Goal: Task Accomplishment & Management: Complete application form

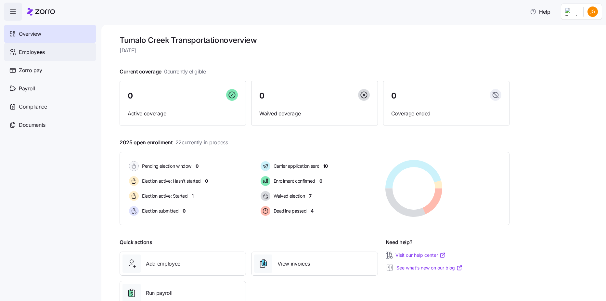
click at [50, 51] on div "Employees" at bounding box center [50, 52] width 92 height 18
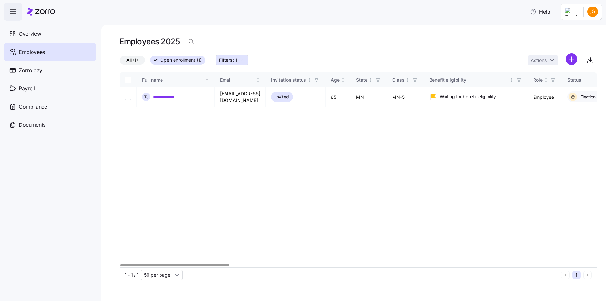
click at [593, 10] on html "**********" at bounding box center [303, 148] width 606 height 297
click at [475, 45] on html "**********" at bounding box center [303, 148] width 606 height 297
click at [62, 34] on div "Overview" at bounding box center [50, 34] width 92 height 18
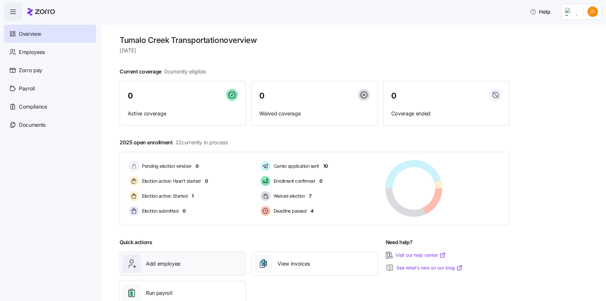
click at [174, 266] on span "Add employee" at bounding box center [163, 264] width 34 height 8
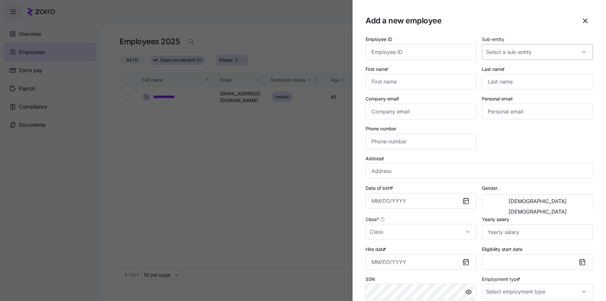
click at [513, 55] on input "Sub-entity" at bounding box center [537, 52] width 111 height 16
click at [416, 65] on div "First name *" at bounding box center [421, 77] width 111 height 25
click at [420, 83] on input "First name *" at bounding box center [421, 82] width 111 height 16
type input "[PERSON_NAME]"
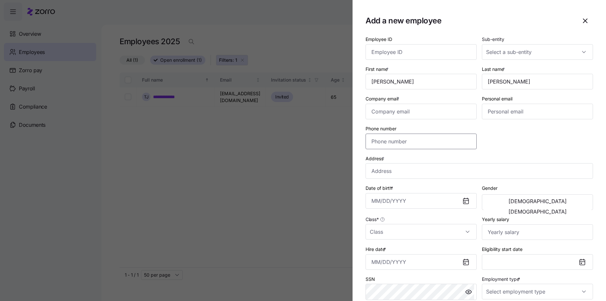
click at [409, 140] on input "Phone number" at bounding box center [421, 142] width 111 height 16
click at [510, 153] on div "Address *" at bounding box center [479, 167] width 233 height 30
click at [463, 201] on icon at bounding box center [465, 201] width 5 height 5
click at [581, 24] on icon "button" at bounding box center [585, 21] width 8 height 8
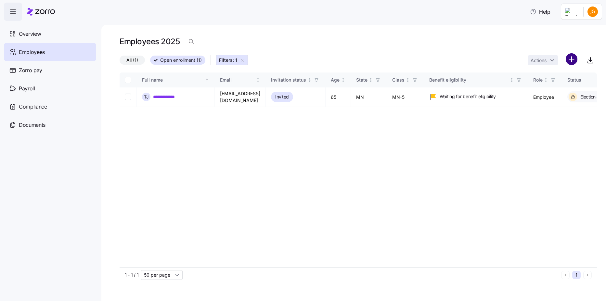
click at [570, 63] on html "**********" at bounding box center [303, 148] width 606 height 297
click at [553, 85] on span "Add a new employee" at bounding box center [551, 87] width 44 height 6
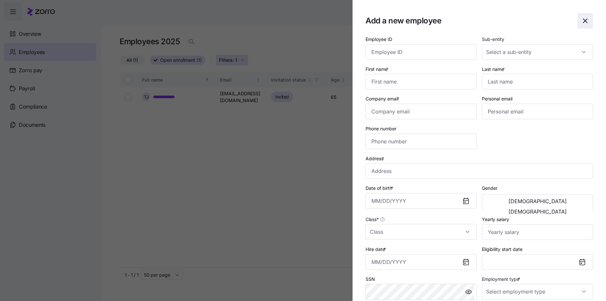
click at [578, 26] on span "button" at bounding box center [585, 20] width 15 height 15
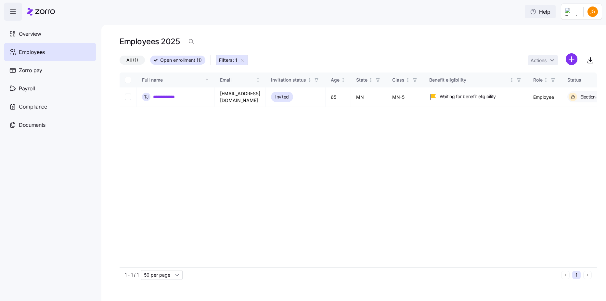
click at [545, 12] on span "Help" at bounding box center [540, 12] width 20 height 8
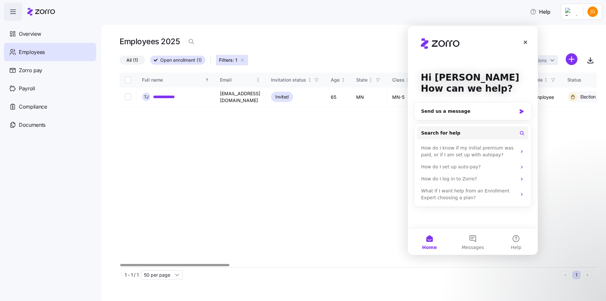
click at [308, 145] on div "**********" at bounding box center [358, 169] width 477 height 195
click at [521, 44] on div "Close" at bounding box center [526, 42] width 12 height 12
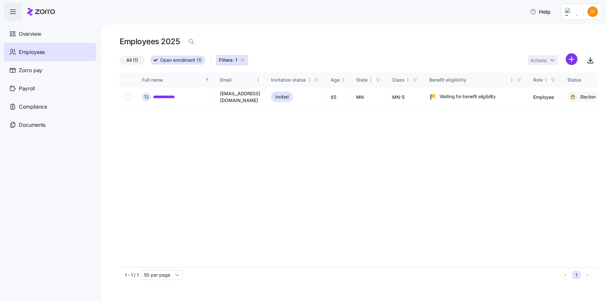
click at [570, 59] on html "**********" at bounding box center [303, 148] width 606 height 297
click at [570, 84] on span "Add a new employee" at bounding box center [551, 87] width 44 height 6
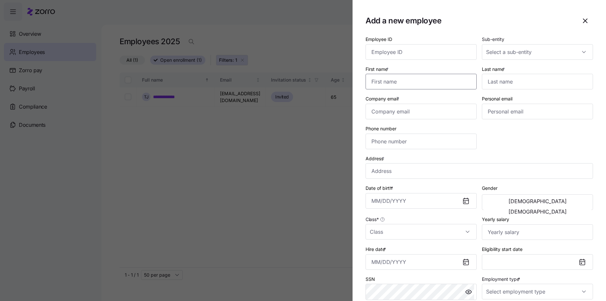
click at [440, 76] on input "First name *" at bounding box center [421, 82] width 111 height 16
type input "[PERSON_NAME]"
click at [523, 118] on input "Personal email" at bounding box center [537, 112] width 111 height 16
paste input "[EMAIL_ADDRESS][DOMAIN_NAME]"
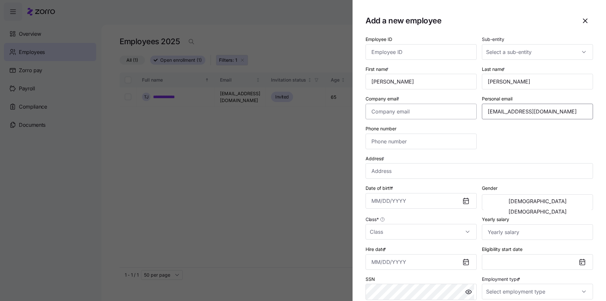
type input "[EMAIL_ADDRESS][DOMAIN_NAME]"
click at [452, 113] on input "Company email *" at bounding box center [421, 112] width 111 height 16
type input "[EMAIL_ADDRESS][DOMAIN_NAME]"
click at [441, 142] on input "Phone number" at bounding box center [421, 142] width 111 height 16
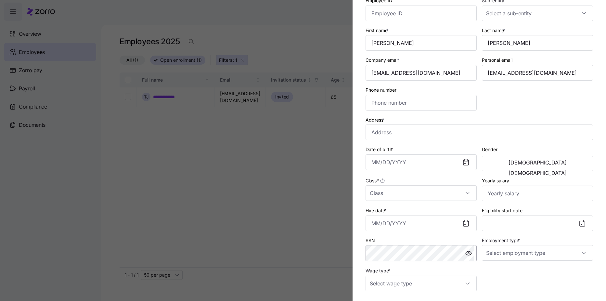
scroll to position [32, 0]
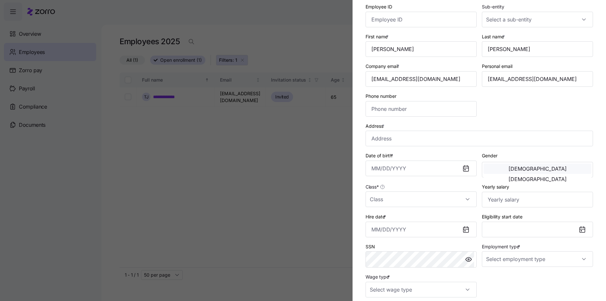
click at [509, 171] on span "[DEMOGRAPHIC_DATA]" at bounding box center [538, 168] width 58 height 5
click at [468, 203] on input "Class *" at bounding box center [421, 199] width 111 height 16
click at [531, 123] on div "Address *" at bounding box center [479, 134] width 227 height 25
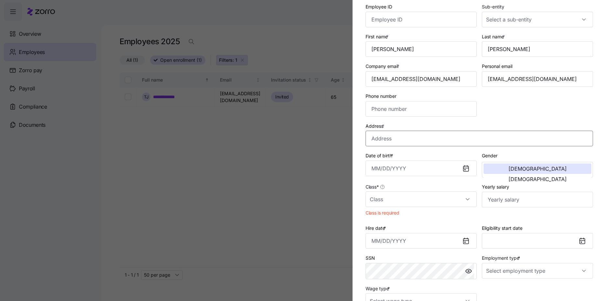
click at [478, 138] on input "Address *" at bounding box center [479, 139] width 227 height 16
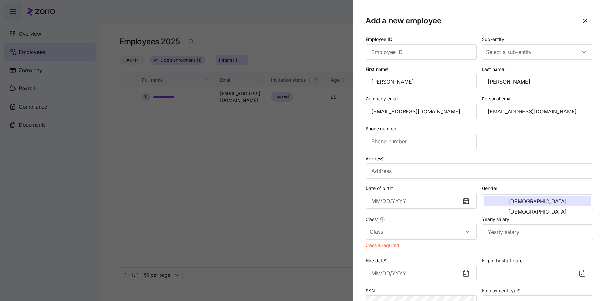
click at [252, 104] on div at bounding box center [303, 150] width 606 height 301
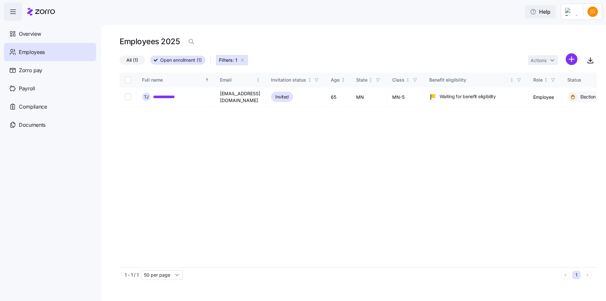
click at [551, 11] on span "Help" at bounding box center [540, 12] width 20 height 8
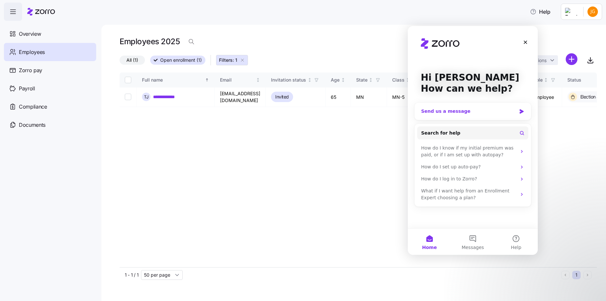
click at [519, 114] on div "Send us a message" at bounding box center [473, 111] width 116 height 17
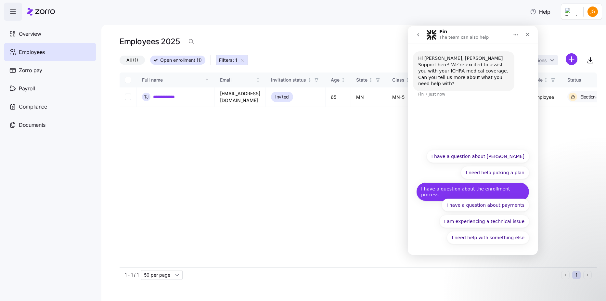
click at [505, 191] on button "I have a question about the enrollment process" at bounding box center [472, 191] width 113 height 19
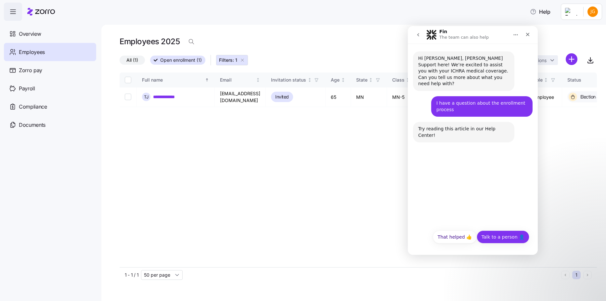
click at [513, 237] on button "Talk to a person 👤" at bounding box center [503, 236] width 53 height 13
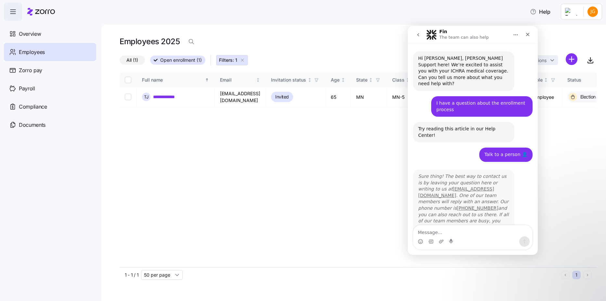
scroll to position [2, 0]
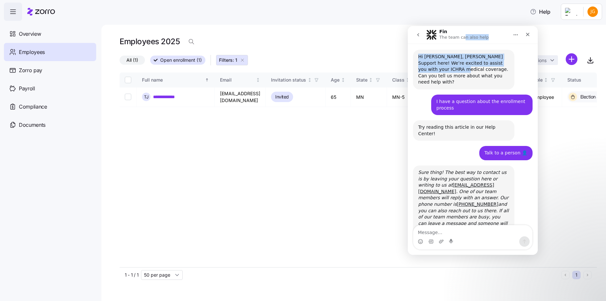
drag, startPoint x: 461, startPoint y: 28, endPoint x: 311, endPoint y: 64, distance: 154.3
click at [408, 64] on html "Fin The team can also help Hi [PERSON_NAME], [PERSON_NAME] Support here! We’re …" at bounding box center [473, 140] width 130 height 229
click at [525, 34] on div "Close" at bounding box center [528, 35] width 12 height 12
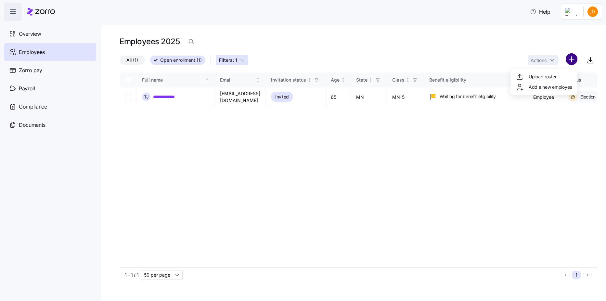
click at [570, 58] on html "**********" at bounding box center [303, 148] width 606 height 297
click at [551, 89] on span "Add a new employee" at bounding box center [551, 87] width 44 height 6
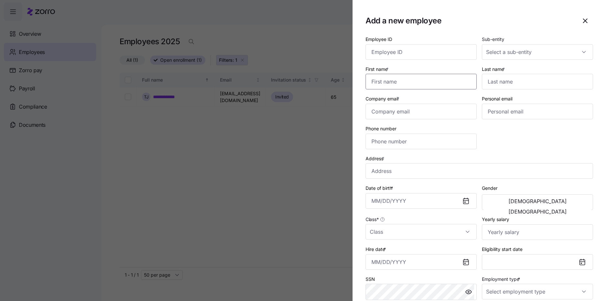
click at [460, 76] on input "First name *" at bounding box center [421, 82] width 111 height 16
type input "[PERSON_NAME]"
click at [497, 114] on input "Personal email" at bounding box center [537, 112] width 111 height 16
paste input "[EMAIL_ADDRESS][DOMAIN_NAME]"
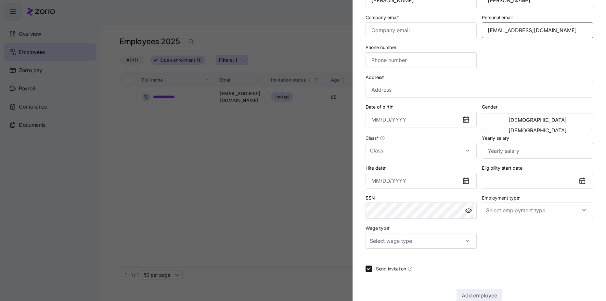
scroll to position [95, 0]
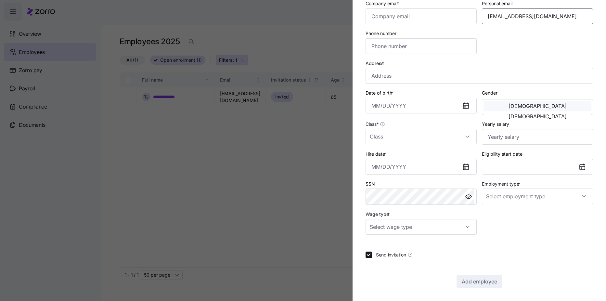
type input "[EMAIL_ADDRESS][DOMAIN_NAME]"
click at [503, 111] on button "[DEMOGRAPHIC_DATA]" at bounding box center [538, 106] width 108 height 10
click at [466, 168] on icon at bounding box center [465, 166] width 5 height 5
click at [462, 167] on icon at bounding box center [466, 167] width 8 height 8
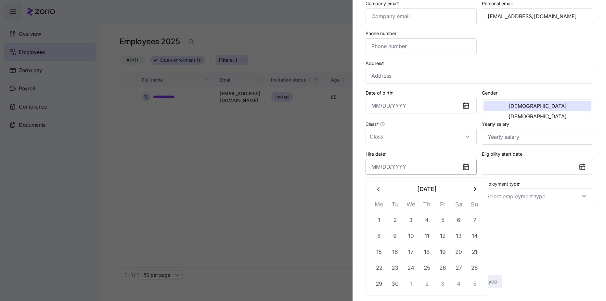
click at [419, 171] on input "Hire date *" at bounding box center [421, 167] width 111 height 16
click at [386, 265] on button "22" at bounding box center [379, 268] width 16 height 16
type input "[DATE]"
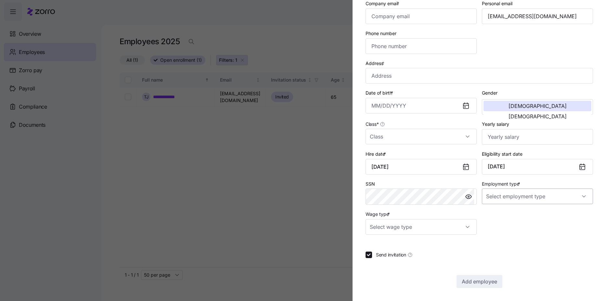
click at [500, 194] on input "Employment type *" at bounding box center [537, 196] width 111 height 16
click at [499, 215] on span "Full Time" at bounding box center [496, 216] width 19 height 7
type input "Full Time"
click at [467, 229] on input "Wage type *" at bounding box center [421, 227] width 111 height 16
click at [448, 252] on div "Salary" at bounding box center [420, 247] width 104 height 14
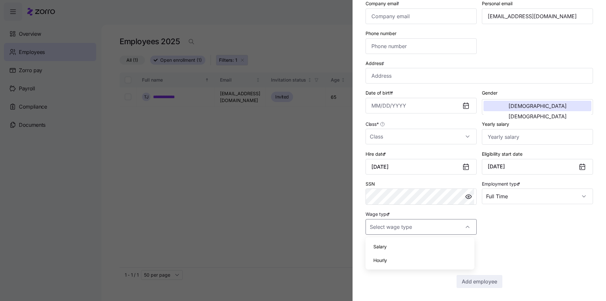
type input "Salary"
click at [502, 136] on input "Yearly salary" at bounding box center [537, 137] width 111 height 16
type input "$50,000"
click at [432, 77] on input "Address *" at bounding box center [479, 76] width 227 height 16
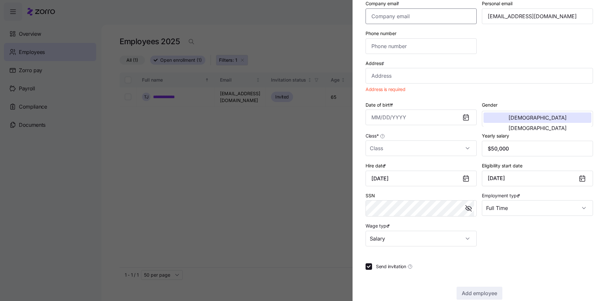
click at [464, 20] on input "Company email *" at bounding box center [421, 16] width 111 height 16
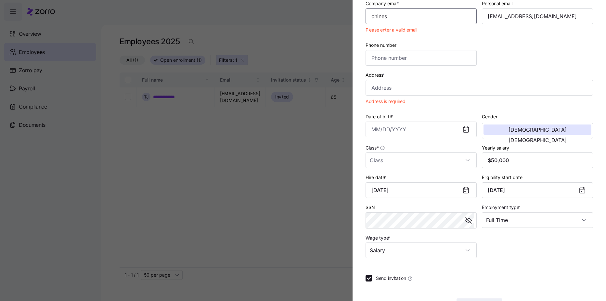
type input "chines"
click at [466, 85] on input "Address *" at bounding box center [479, 88] width 227 height 16
paste input "[STREET_ADDRESS]"
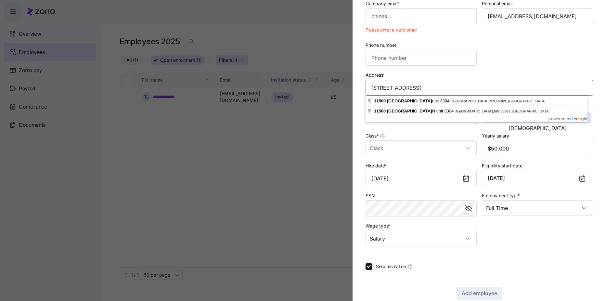
click at [432, 89] on input "[STREET_ADDRESS]" at bounding box center [479, 88] width 227 height 16
click at [437, 88] on input "[STREET_ADDRESS]" at bounding box center [479, 88] width 227 height 16
click at [457, 88] on input "[STREET_ADDRESS]" at bounding box center [479, 88] width 227 height 16
type input "[STREET_ADDRESS]"
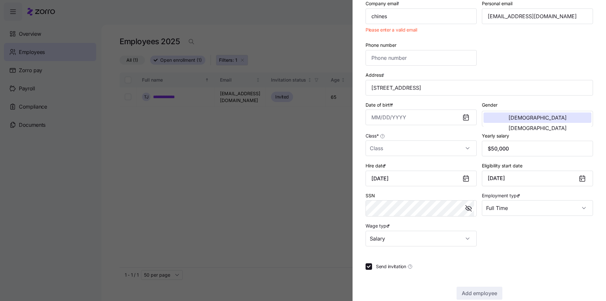
click at [213, 187] on div at bounding box center [303, 150] width 606 height 301
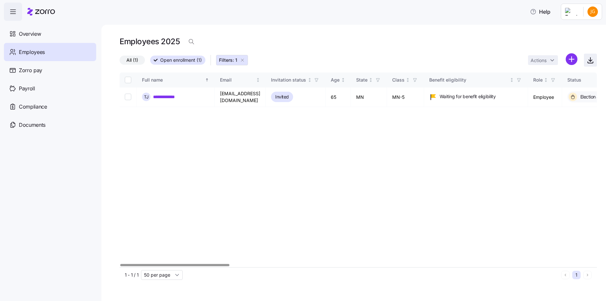
click at [590, 60] on icon "button" at bounding box center [591, 60] width 8 height 8
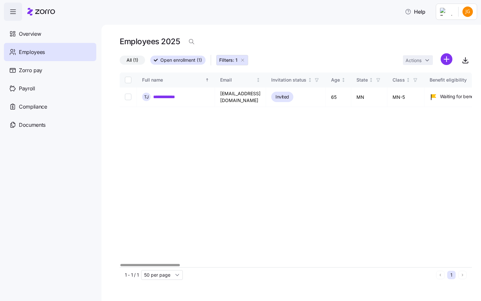
click at [343, 225] on div "**********" at bounding box center [296, 169] width 352 height 195
click at [360, 49] on div "Employees 2025" at bounding box center [296, 44] width 352 height 18
click at [402, 58] on div "All (1) Open enrollment (1) Filters: 1 Actions" at bounding box center [296, 60] width 352 height 14
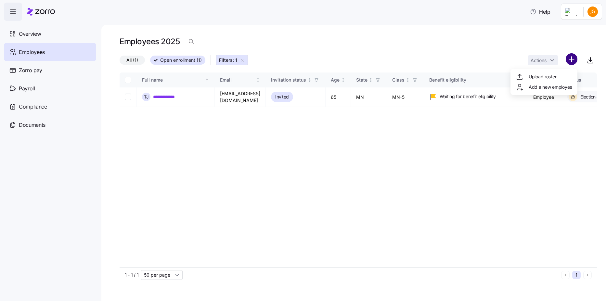
click at [568, 60] on html "**********" at bounding box center [303, 148] width 606 height 297
click at [545, 91] on div "Add a new employee" at bounding box center [544, 87] width 62 height 10
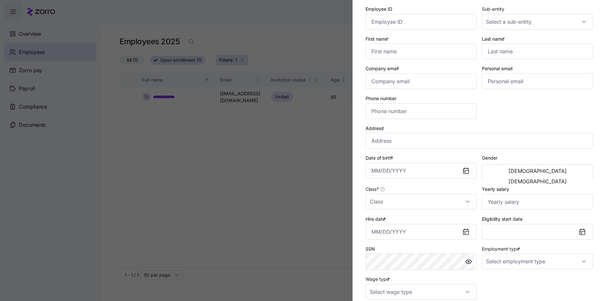
scroll to position [0, 0]
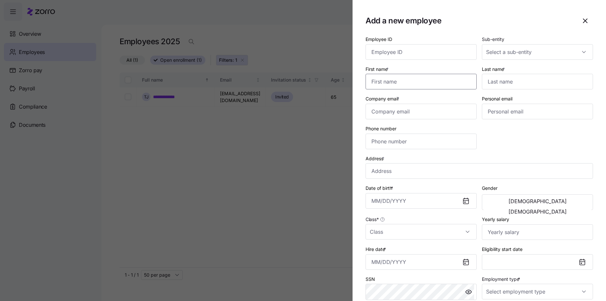
click at [447, 81] on input "First name *" at bounding box center [421, 82] width 111 height 16
type input "[PERSON_NAME]"
click at [431, 111] on input "Company email *" at bounding box center [421, 112] width 111 height 16
type input "[EMAIL_ADDRESS][DOMAIN_NAME]"
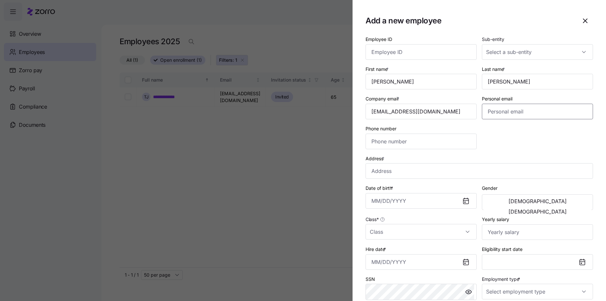
paste input "[STREET_ADDRESS]"
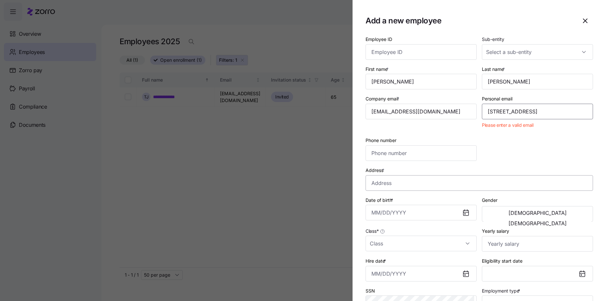
type input "[STREET_ADDRESS]"
click at [464, 181] on input "Address *" at bounding box center [479, 183] width 227 height 16
paste input "[STREET_ADDRESS]"
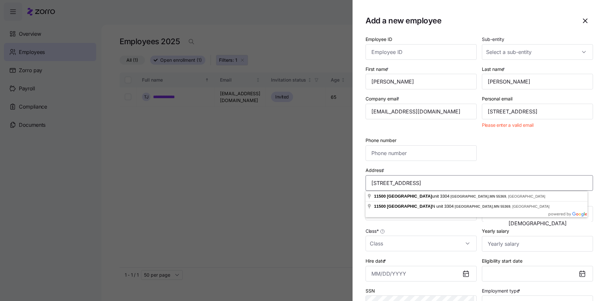
click at [431, 183] on input "[STREET_ADDRESS]" at bounding box center [479, 183] width 227 height 16
click at [437, 183] on input "[STREET_ADDRESS]" at bounding box center [479, 183] width 227 height 16
click at [459, 185] on input "[STREET_ADDRESS]" at bounding box center [479, 183] width 227 height 16
click at [458, 183] on input "[STREET_ADDRESS]" at bounding box center [479, 183] width 227 height 16
type input "[STREET_ADDRESS]"
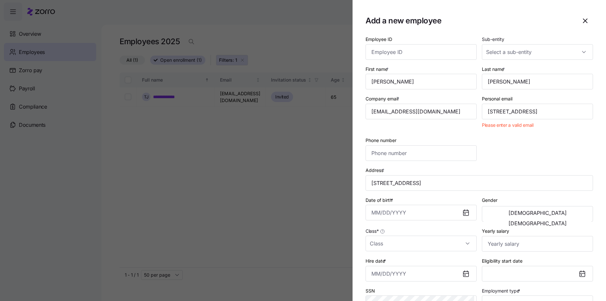
click at [494, 143] on div "Employee ID Sub-entity First name * [PERSON_NAME] Last name * [PERSON_NAME] Com…" at bounding box center [479, 188] width 233 height 312
click at [407, 155] on input "Phone number" at bounding box center [421, 153] width 111 height 16
type input "[PHONE_NUMBER]"
click at [498, 209] on button "[DEMOGRAPHIC_DATA]" at bounding box center [538, 213] width 108 height 10
click at [505, 244] on input "Yearly salary" at bounding box center [537, 244] width 111 height 16
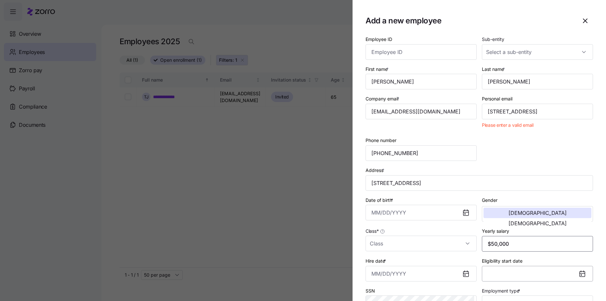
type input "$50,000"
click at [536, 271] on button "Eligibility start date" at bounding box center [537, 274] width 111 height 16
click at [543, 151] on div "Employee ID Sub-entity First name * [PERSON_NAME] Last name * [PERSON_NAME] Com…" at bounding box center [479, 188] width 233 height 312
click at [467, 273] on icon at bounding box center [466, 274] width 8 height 8
click at [463, 272] on icon at bounding box center [465, 273] width 5 height 5
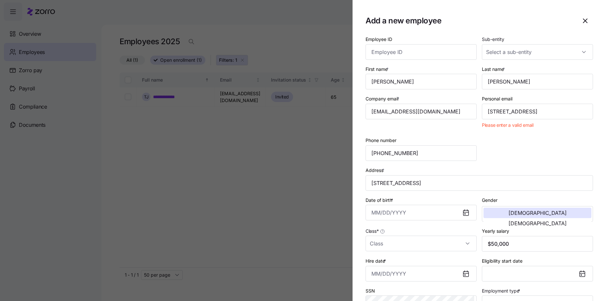
click at [466, 272] on icon at bounding box center [465, 273] width 5 height 5
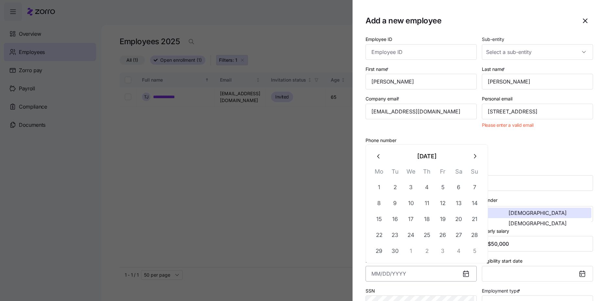
click at [426, 277] on input "Hire date *" at bounding box center [421, 274] width 111 height 16
click at [383, 237] on button "22" at bounding box center [379, 235] width 16 height 16
type input "[DATE]"
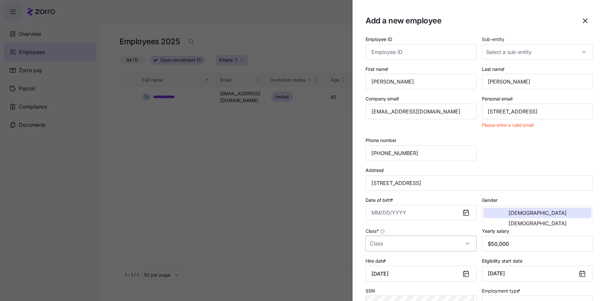
click at [414, 244] on input "Class *" at bounding box center [421, 244] width 111 height 16
click at [341, 234] on div at bounding box center [303, 150] width 606 height 301
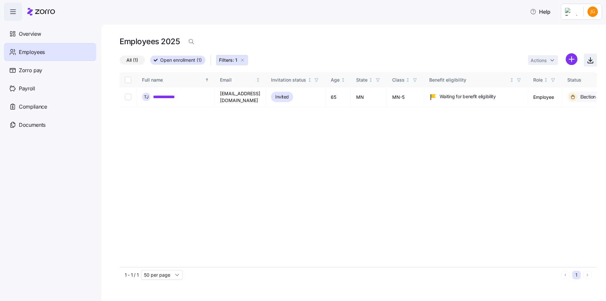
click at [590, 62] on icon "button" at bounding box center [591, 60] width 8 height 8
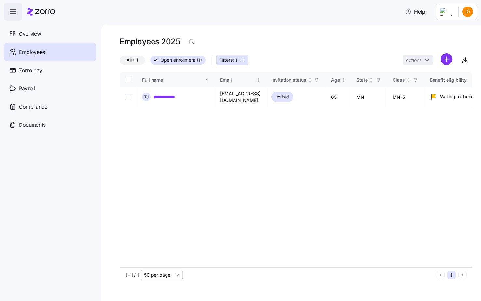
click at [408, 37] on div "Employees 2025" at bounding box center [296, 41] width 352 height 13
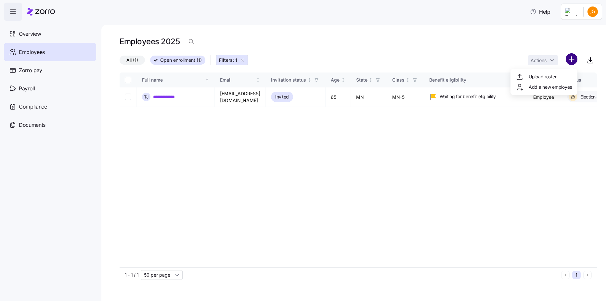
click at [574, 58] on html "**********" at bounding box center [303, 148] width 606 height 297
click at [562, 84] on span "Add a new employee" at bounding box center [551, 87] width 44 height 6
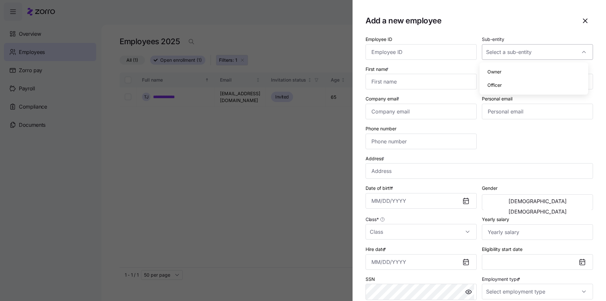
click at [508, 59] on input "Sub-entity" at bounding box center [537, 52] width 111 height 16
click at [449, 66] on div "First name *" at bounding box center [421, 77] width 111 height 25
click at [438, 82] on input "First name *" at bounding box center [421, 82] width 111 height 16
type input "[PERSON_NAME]"
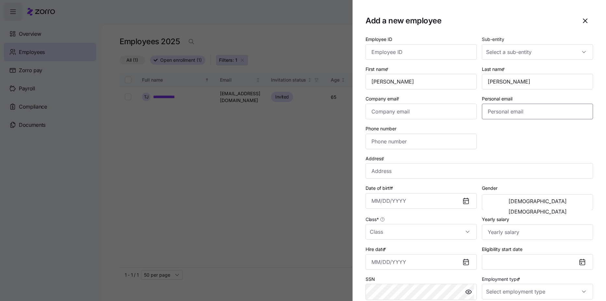
click at [485, 117] on input "Personal email" at bounding box center [537, 112] width 111 height 16
click at [424, 145] on input "Phone number" at bounding box center [421, 142] width 111 height 16
click at [452, 142] on input "Phone number" at bounding box center [421, 142] width 111 height 16
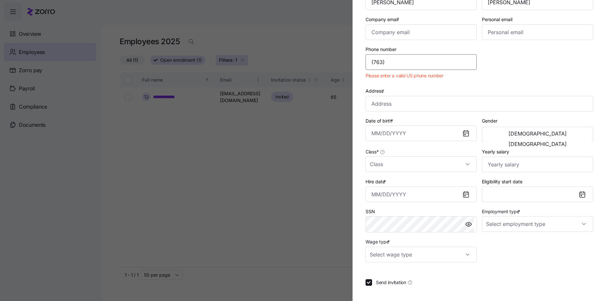
scroll to position [42, 0]
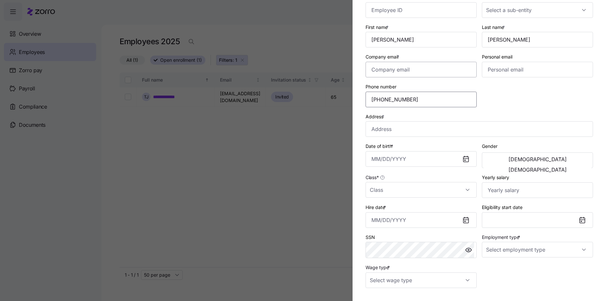
type input "[PHONE_NUMBER]"
click at [453, 73] on input "Company email *" at bounding box center [421, 70] width 111 height 16
type input "[EMAIL_ADDRESS][DOMAIN_NAME]"
click at [560, 76] on input "Personal email" at bounding box center [537, 70] width 111 height 16
paste input "[EMAIL_ADDRESS][DOMAIN_NAME]"
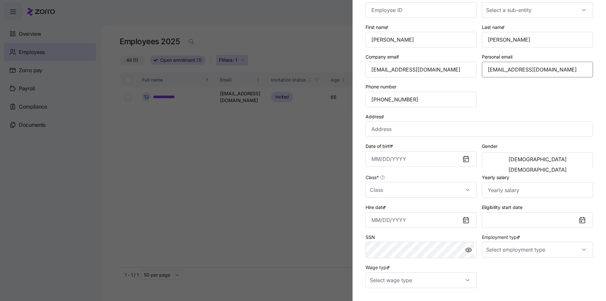
type input "[EMAIL_ADDRESS][DOMAIN_NAME]"
click at [494, 128] on input "Address *" at bounding box center [479, 129] width 227 height 16
paste input "[STREET_ADDRESS]"
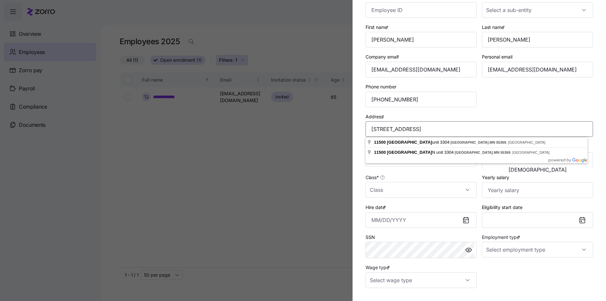
click at [432, 130] on input "[STREET_ADDRESS]" at bounding box center [479, 129] width 227 height 16
click at [430, 129] on input "[STREET_ADDRESS]" at bounding box center [479, 129] width 227 height 16
click at [431, 129] on input "[STREET_ADDRESS]" at bounding box center [479, 129] width 227 height 16
click at [459, 131] on input "[STREET_ADDRESS]" at bounding box center [479, 129] width 227 height 16
type input "[STREET_ADDRESS]"
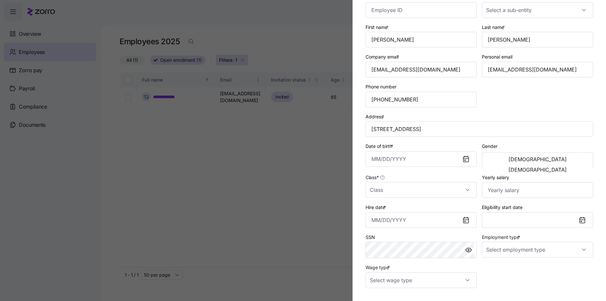
click at [323, 173] on div at bounding box center [303, 150] width 606 height 301
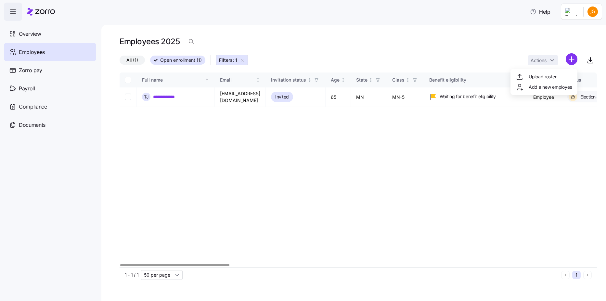
click at [572, 61] on html "**********" at bounding box center [303, 148] width 606 height 297
click at [559, 77] on div "Upload roster" at bounding box center [544, 76] width 62 height 10
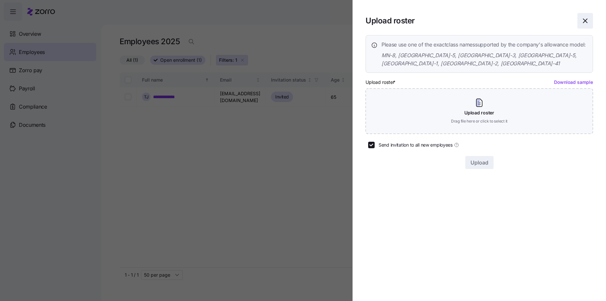
click at [586, 26] on span "button" at bounding box center [585, 20] width 15 height 15
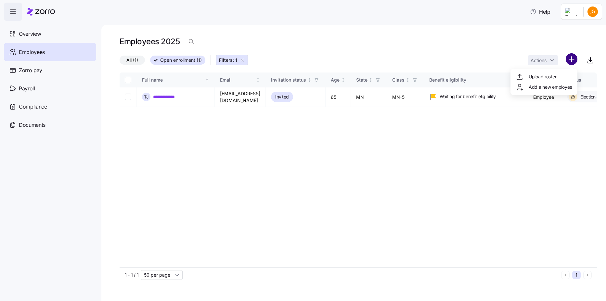
click at [574, 63] on html "**********" at bounding box center [303, 148] width 606 height 297
click at [561, 90] on span "Add a new employee" at bounding box center [551, 87] width 44 height 6
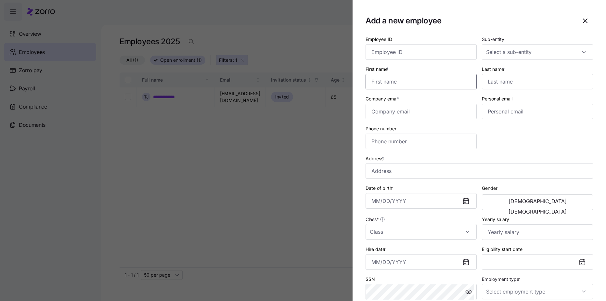
click at [447, 80] on input "First name *" at bounding box center [421, 82] width 111 height 16
type input "[PERSON_NAME]"
paste input "[STREET_ADDRESS]"
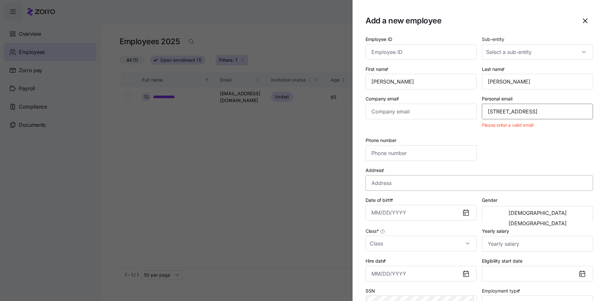
type input "[STREET_ADDRESS]"
click at [491, 177] on input "Address *" at bounding box center [479, 183] width 227 height 16
paste input "[STREET_ADDRESS]"
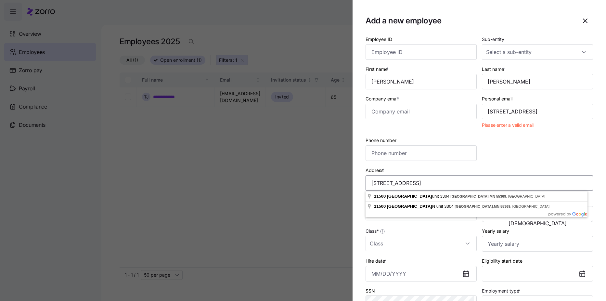
click at [432, 187] on input "[STREET_ADDRESS]" at bounding box center [479, 183] width 227 height 16
click at [458, 186] on input "[STREET_ADDRESS]" at bounding box center [479, 183] width 227 height 16
type input "[STREET_ADDRESS]"
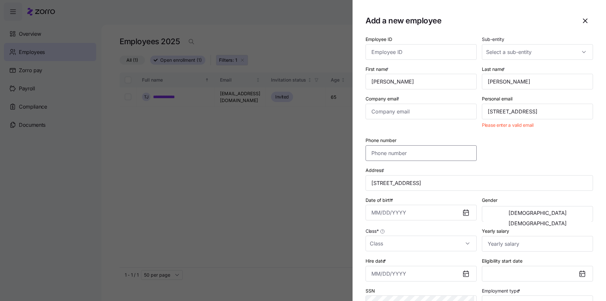
click at [418, 151] on input "Phone number" at bounding box center [421, 153] width 111 height 16
click at [407, 112] on input "Company email *" at bounding box center [421, 112] width 111 height 16
type input "[EMAIL_ADDRESS][DOMAIN_NAME]"
click at [416, 152] on input "Phone number" at bounding box center [421, 153] width 111 height 16
click at [414, 153] on input "Phone number" at bounding box center [421, 153] width 111 height 16
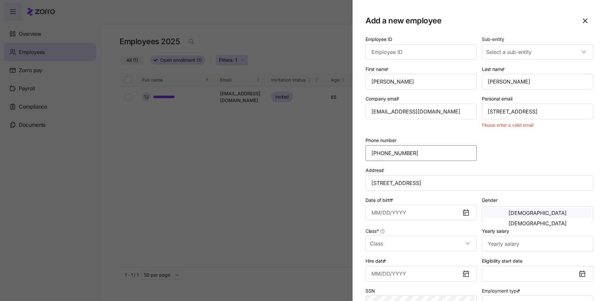
type input "[PHONE_NUMBER]"
drag, startPoint x: 504, startPoint y: 215, endPoint x: 500, endPoint y: 216, distance: 3.4
click at [509, 215] on span "[DEMOGRAPHIC_DATA]" at bounding box center [538, 212] width 58 height 5
click at [463, 214] on icon at bounding box center [465, 212] width 5 height 5
click at [463, 215] on icon at bounding box center [465, 212] width 5 height 5
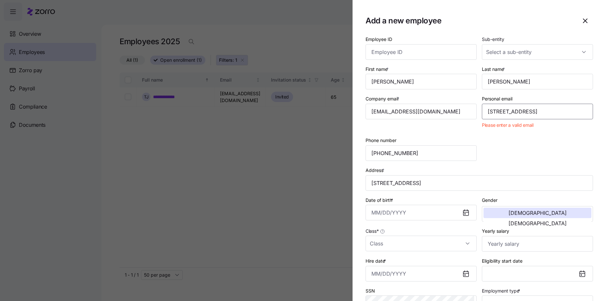
click at [518, 111] on input "[STREET_ADDRESS]" at bounding box center [537, 112] width 111 height 16
type input "[PERSON_NAME]"
click at [501, 82] on input "[PERSON_NAME]" at bounding box center [537, 82] width 111 height 16
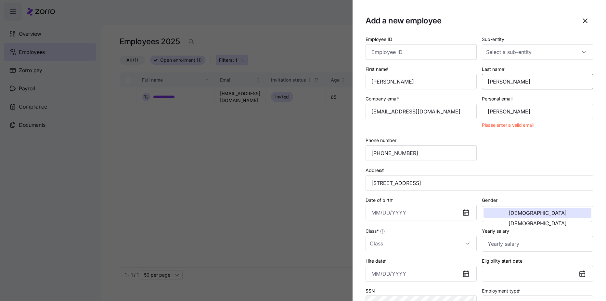
click at [501, 82] on input "[PERSON_NAME]" at bounding box center [537, 82] width 111 height 16
paste input "[EMAIL_ADDRESS][DOMAIN_NAME]"
type input "[EMAIL_ADDRESS][DOMAIN_NAME]"
click at [546, 150] on div "Employee ID Sub-entity First name * [PERSON_NAME] Last name * [EMAIL_ADDRESS][D…" at bounding box center [479, 188] width 233 height 312
click at [517, 105] on input "[PERSON_NAME]" at bounding box center [537, 112] width 111 height 16
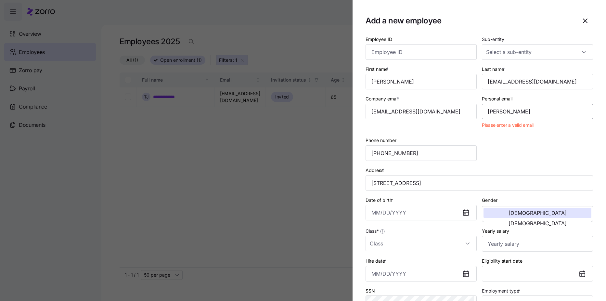
paste input "[EMAIL_ADDRESS][DOMAIN_NAME]"
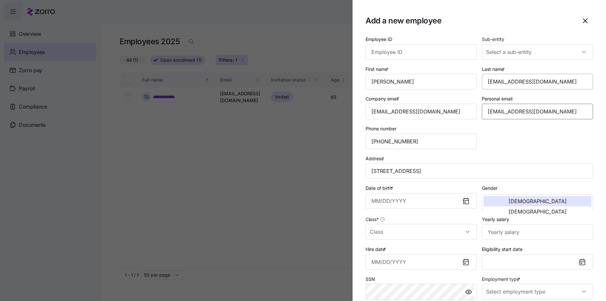
type input "[EMAIL_ADDRESS][DOMAIN_NAME]"
click at [506, 84] on input "[EMAIL_ADDRESS][DOMAIN_NAME]" at bounding box center [537, 82] width 111 height 16
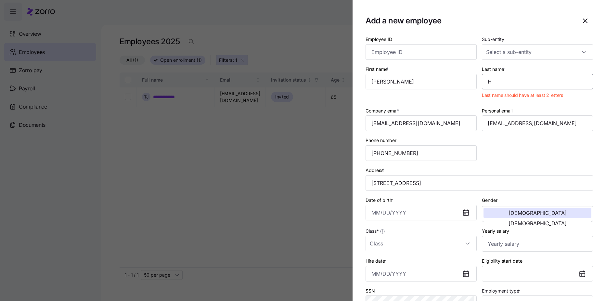
type input "[PERSON_NAME]"
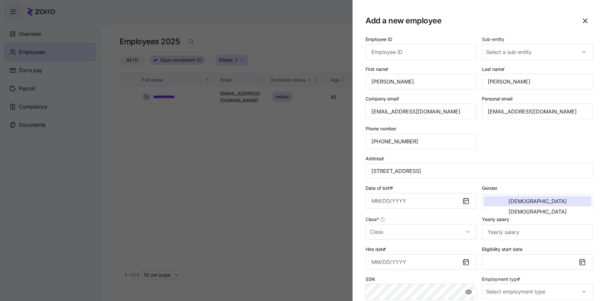
click at [463, 264] on icon at bounding box center [465, 262] width 5 height 5
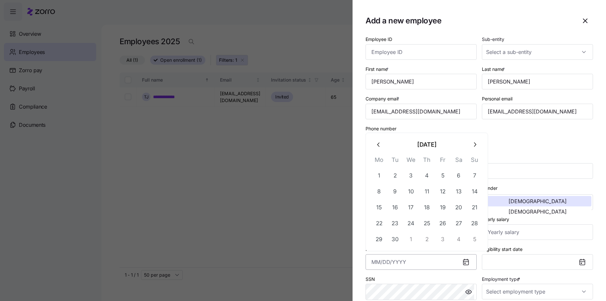
click at [416, 261] on input "Hire date *" at bounding box center [421, 262] width 111 height 16
click at [379, 146] on icon "button" at bounding box center [378, 144] width 7 height 7
click at [394, 261] on input "Hire date *" at bounding box center [421, 262] width 111 height 16
click at [378, 265] on input "05101997" at bounding box center [421, 262] width 111 height 16
click at [385, 264] on input "05/101997" at bounding box center [421, 262] width 111 height 16
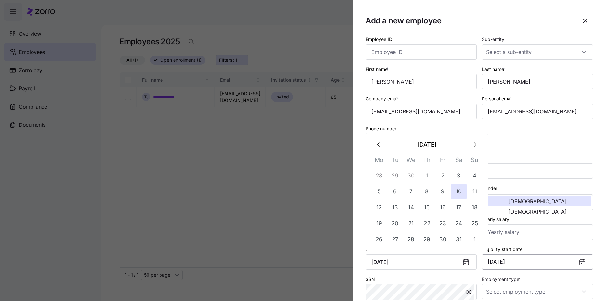
click at [517, 261] on button "[DATE]" at bounding box center [537, 262] width 111 height 16
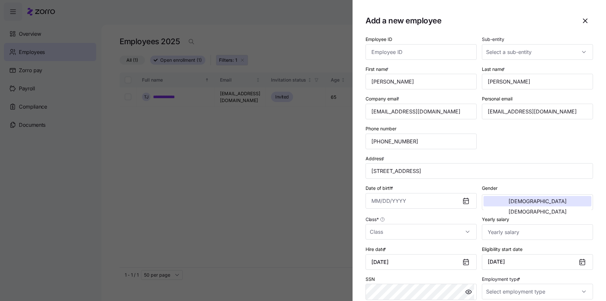
click at [462, 264] on icon at bounding box center [466, 262] width 8 height 8
click at [466, 260] on icon at bounding box center [465, 262] width 5 height 5
click at [464, 262] on icon at bounding box center [465, 262] width 5 height 0
click at [463, 263] on icon at bounding box center [465, 262] width 5 height 5
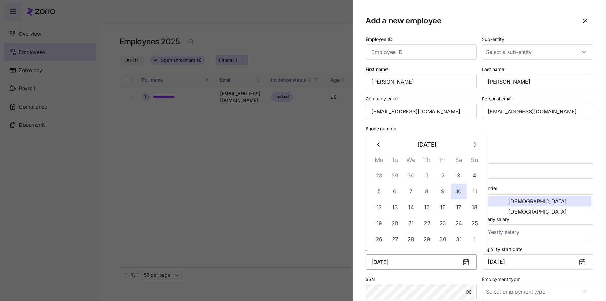
click at [413, 261] on input "[DATE]" at bounding box center [421, 262] width 111 height 16
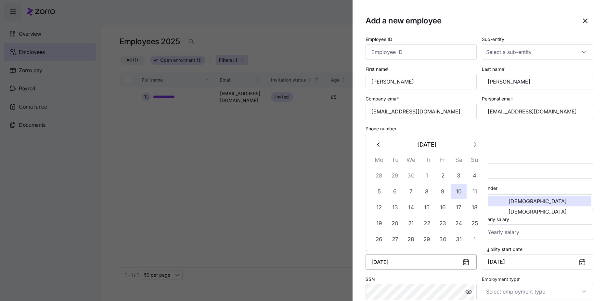
click at [413, 261] on input "[DATE]" at bounding box center [421, 262] width 111 height 16
click at [376, 227] on button "22" at bounding box center [379, 223] width 16 height 16
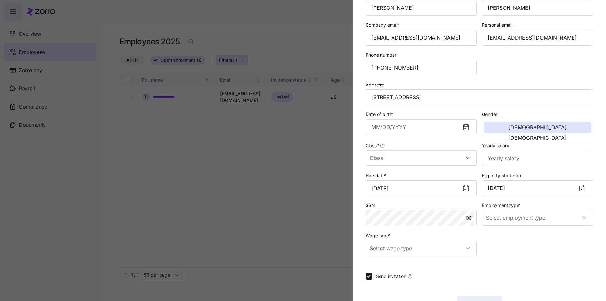
scroll to position [95, 0]
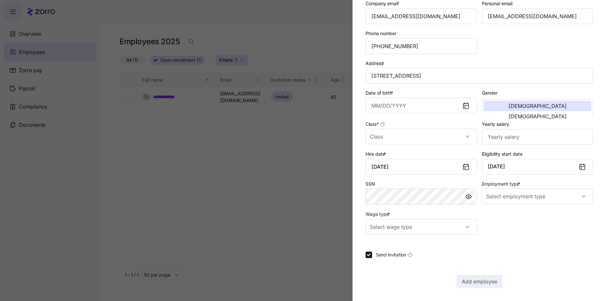
type input "[DATE]"
click at [496, 139] on input "Yearly salary" at bounding box center [537, 137] width 111 height 16
type input "$50,000"
click at [462, 226] on input "Wage type *" at bounding box center [421, 227] width 111 height 16
click at [455, 246] on div "Salary" at bounding box center [420, 247] width 104 height 14
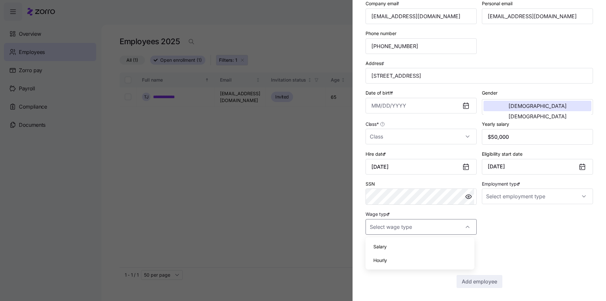
type input "Salary"
click at [519, 197] on input "Employment type *" at bounding box center [537, 196] width 111 height 16
click at [517, 219] on div "Full Time" at bounding box center [534, 216] width 104 height 14
type input "Full Time"
click at [463, 108] on icon at bounding box center [465, 105] width 5 height 5
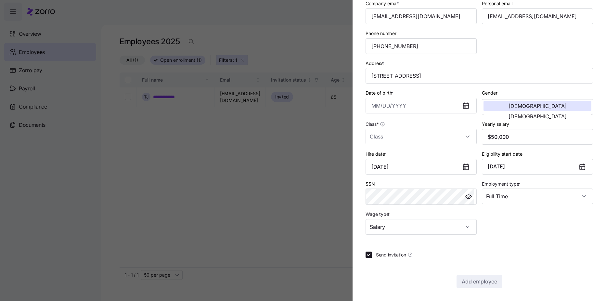
click at [463, 105] on icon at bounding box center [465, 105] width 5 height 5
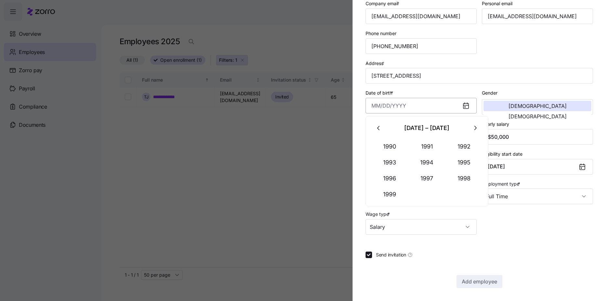
click at [417, 109] on input "Date of birth *" at bounding box center [421, 106] width 111 height 16
click at [431, 176] on button "1997" at bounding box center [427, 179] width 37 height 16
click at [388, 182] on button "[DATE]" at bounding box center [389, 179] width 37 height 16
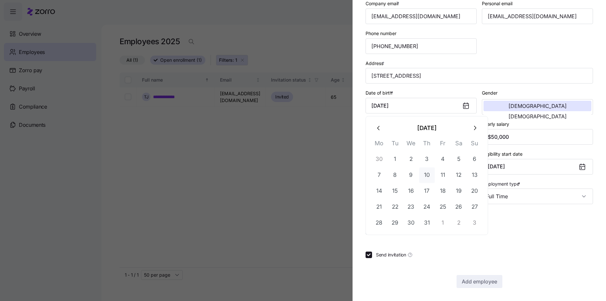
click at [428, 176] on button "10" at bounding box center [427, 175] width 16 height 16
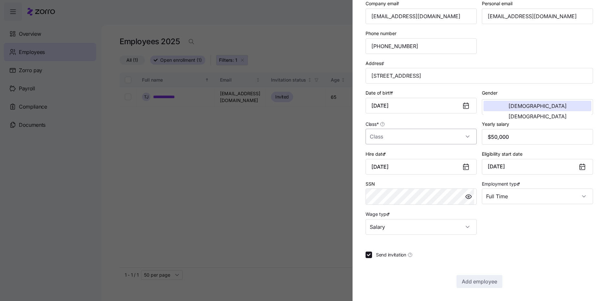
type input "[DATE]"
click at [464, 137] on input "Class *" at bounding box center [421, 137] width 111 height 16
click at [454, 153] on div "MN-8" at bounding box center [420, 156] width 104 height 14
type input "MN-8"
click at [465, 284] on span "Add employee" at bounding box center [479, 282] width 35 height 8
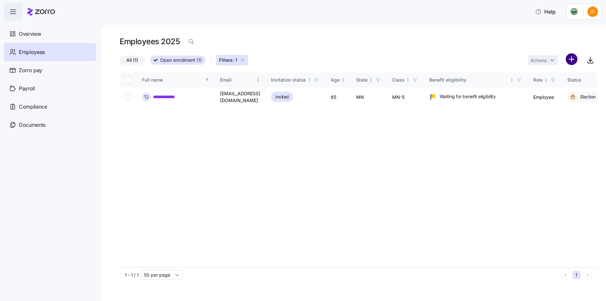
scroll to position [2, 0]
